Goal: Transaction & Acquisition: Subscribe to service/newsletter

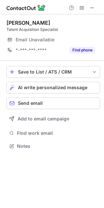
scroll to position [144, 104]
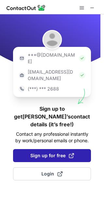
click at [55, 152] on span "Sign up for free" at bounding box center [52, 155] width 44 height 7
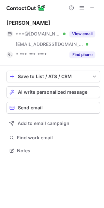
scroll to position [146, 104]
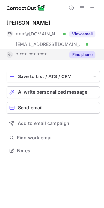
click at [82, 55] on button "Find phone" at bounding box center [82, 54] width 26 height 7
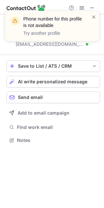
scroll to position [135, 104]
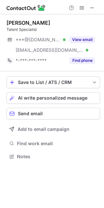
scroll to position [152, 104]
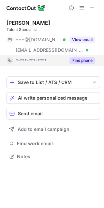
click at [81, 58] on button "Find phone" at bounding box center [82, 60] width 26 height 7
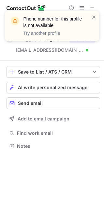
scroll to position [141, 104]
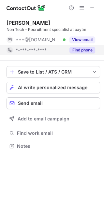
scroll to position [3, 3]
click at [77, 48] on button "Find phone" at bounding box center [82, 50] width 26 height 7
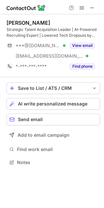
scroll to position [158, 104]
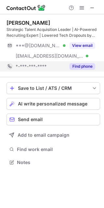
click at [84, 66] on button "Find phone" at bounding box center [82, 66] width 26 height 7
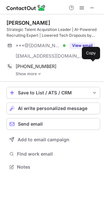
scroll to position [162, 104]
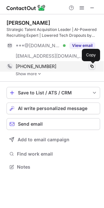
click at [92, 69] on button at bounding box center [92, 66] width 7 height 7
click at [92, 68] on span at bounding box center [91, 66] width 5 height 5
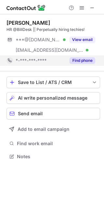
scroll to position [152, 104]
click at [81, 57] on button "Find phone" at bounding box center [82, 60] width 26 height 7
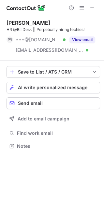
scroll to position [141, 104]
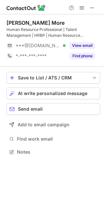
scroll to position [147, 104]
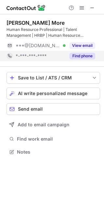
click at [76, 55] on button "Find phone" at bounding box center [82, 56] width 26 height 7
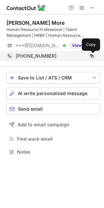
click at [93, 58] on span at bounding box center [91, 55] width 5 height 5
click at [90, 58] on span at bounding box center [91, 55] width 5 height 5
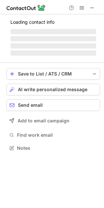
scroll to position [158, 104]
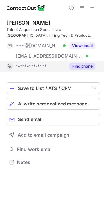
click at [83, 67] on button "Find phone" at bounding box center [82, 66] width 26 height 7
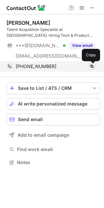
click at [91, 66] on span at bounding box center [91, 66] width 5 height 5
click at [93, 65] on span at bounding box center [91, 66] width 5 height 5
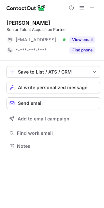
scroll to position [3, 3]
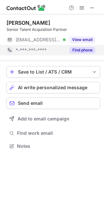
click at [71, 52] on button "Find phone" at bounding box center [82, 50] width 26 height 7
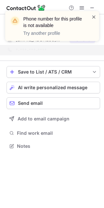
click at [95, 18] on span at bounding box center [93, 17] width 5 height 7
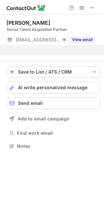
scroll to position [131, 104]
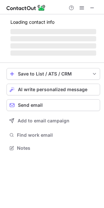
scroll to position [152, 104]
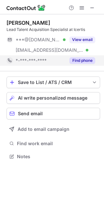
click at [91, 64] on div "Find phone" at bounding box center [80, 60] width 30 height 10
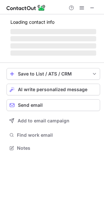
scroll to position [152, 104]
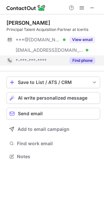
click at [87, 58] on button "Find phone" at bounding box center [82, 60] width 26 height 7
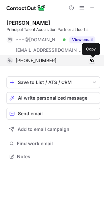
click at [90, 60] on span at bounding box center [91, 60] width 5 height 5
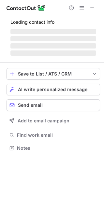
scroll to position [3, 3]
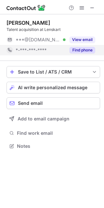
click at [83, 51] on button "Find phone" at bounding box center [82, 50] width 26 height 7
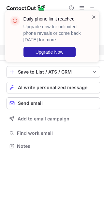
click at [95, 19] on span at bounding box center [93, 17] width 5 height 7
